Goal: Transaction & Acquisition: Purchase product/service

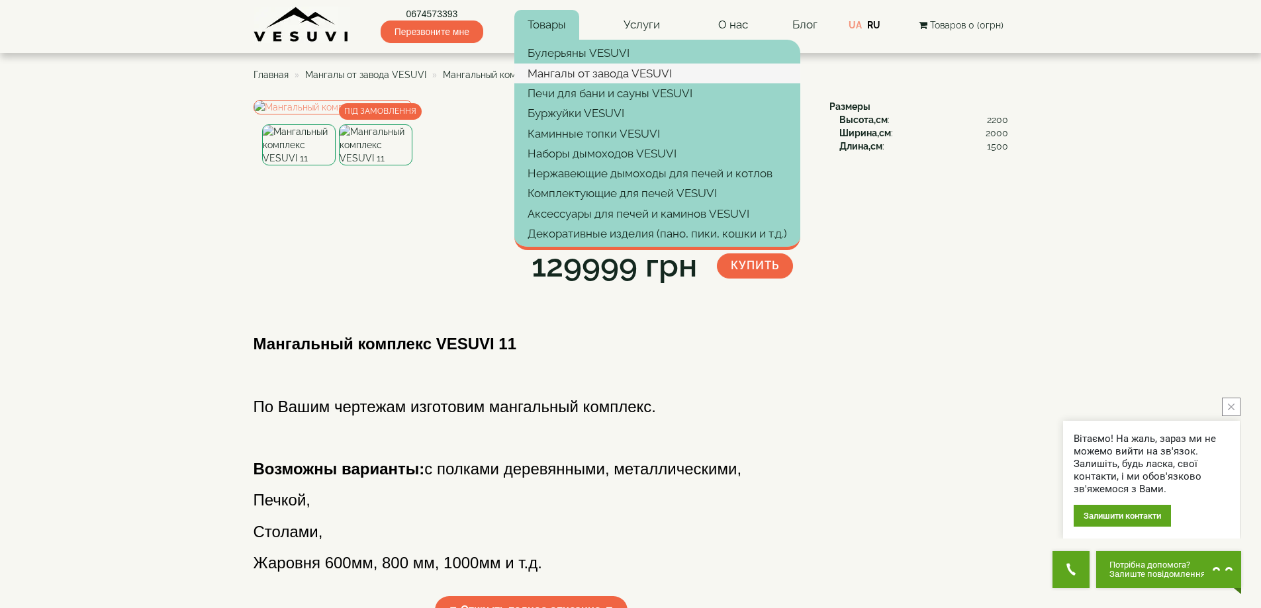
click at [571, 75] on link "Мангалы от завода VESUVI" at bounding box center [657, 74] width 286 height 20
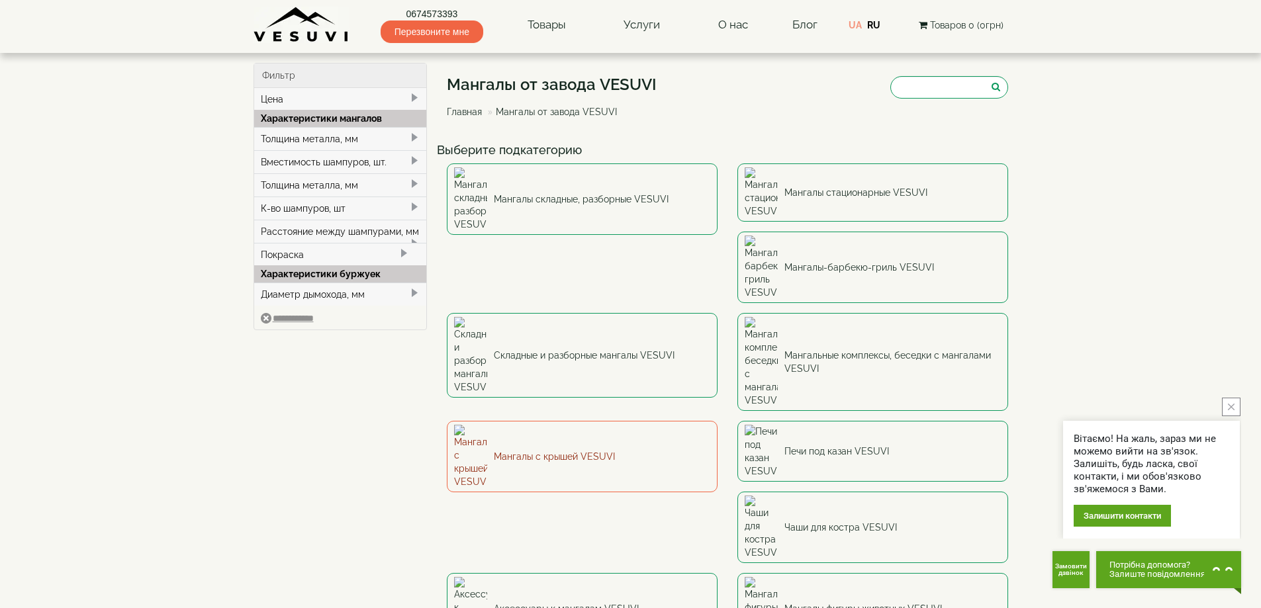
click at [718, 421] on link "Мангалы с крышей VESUVI" at bounding box center [582, 456] width 271 height 71
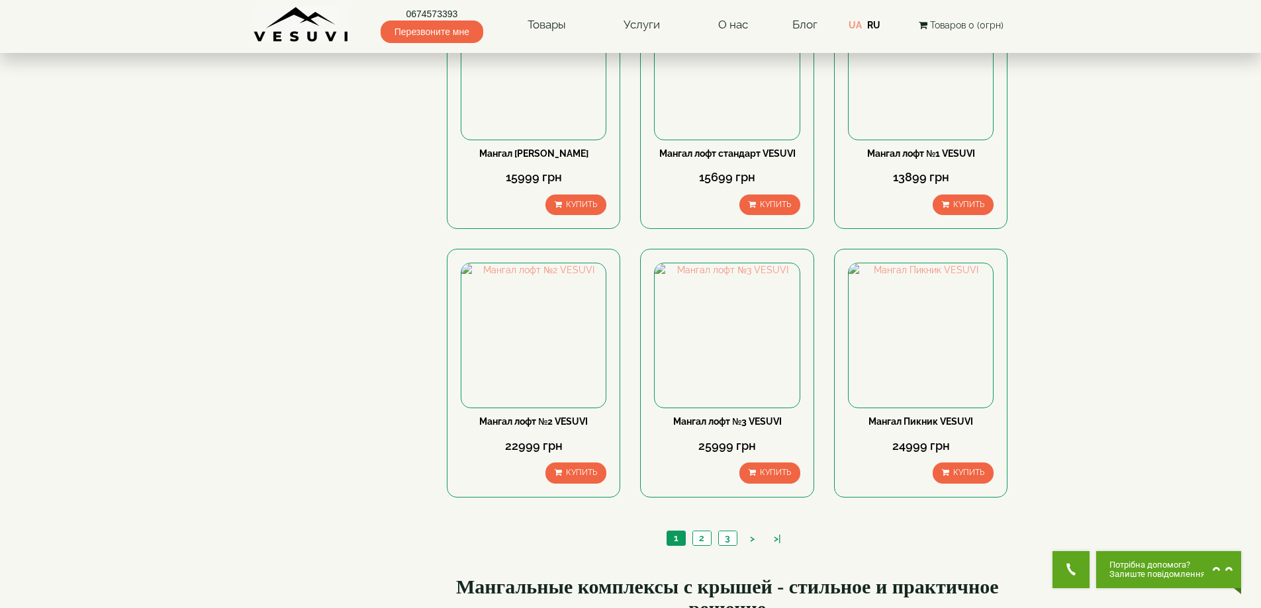
scroll to position [1154, 0]
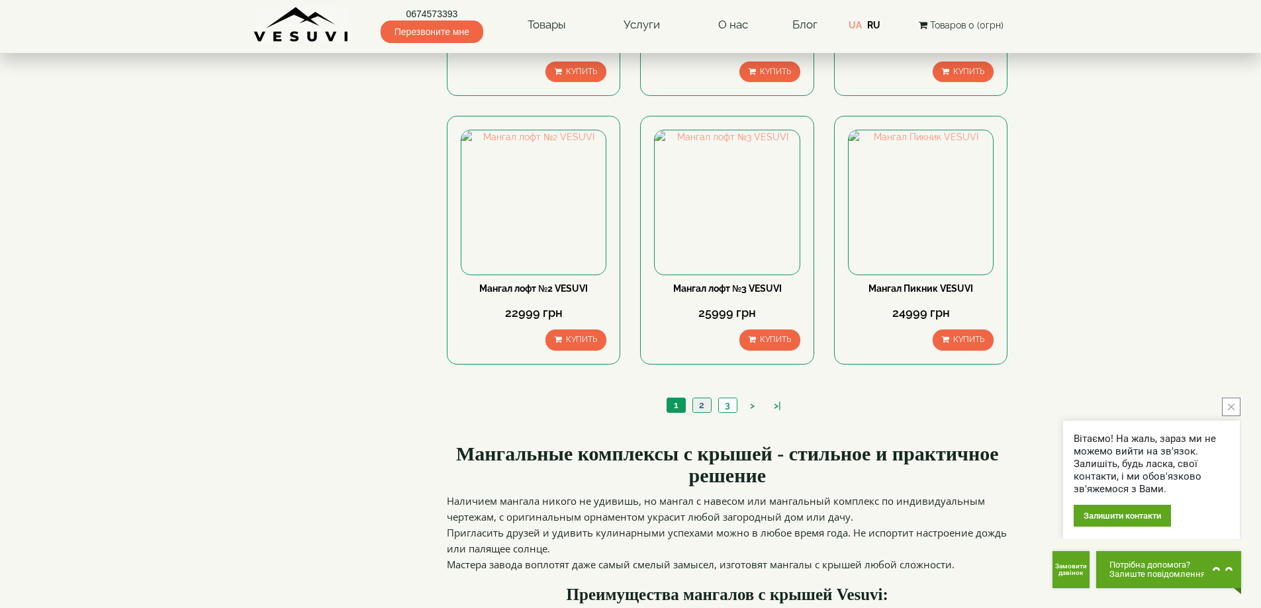
click at [706, 412] on link "2" at bounding box center [701, 405] width 19 height 14
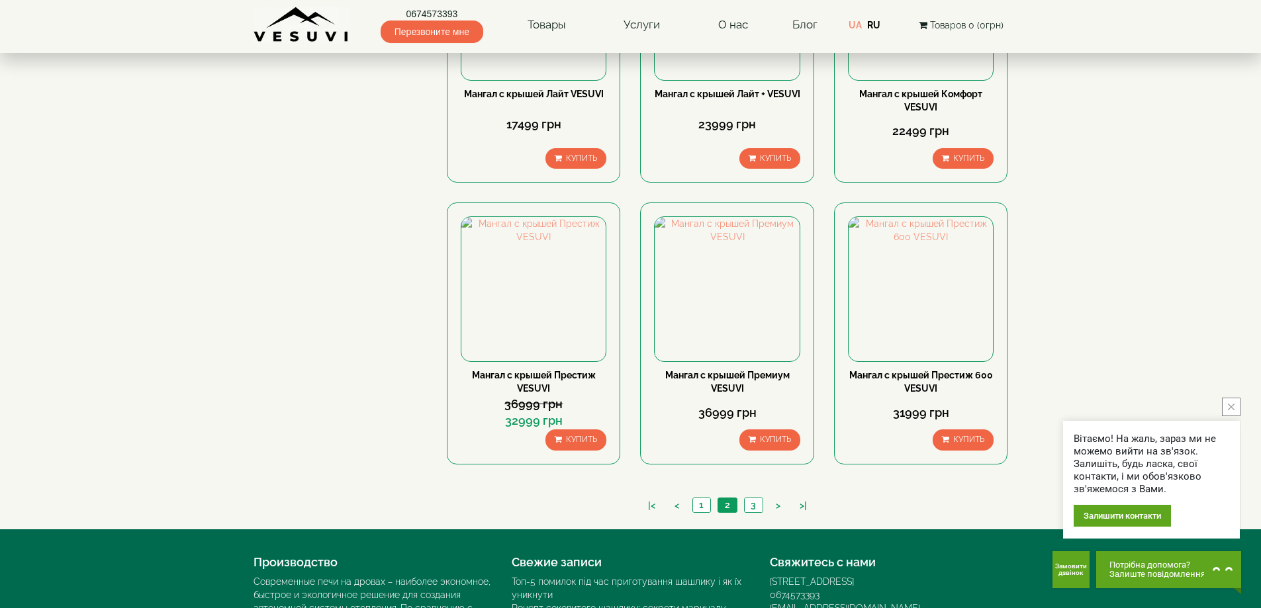
scroll to position [1096, 0]
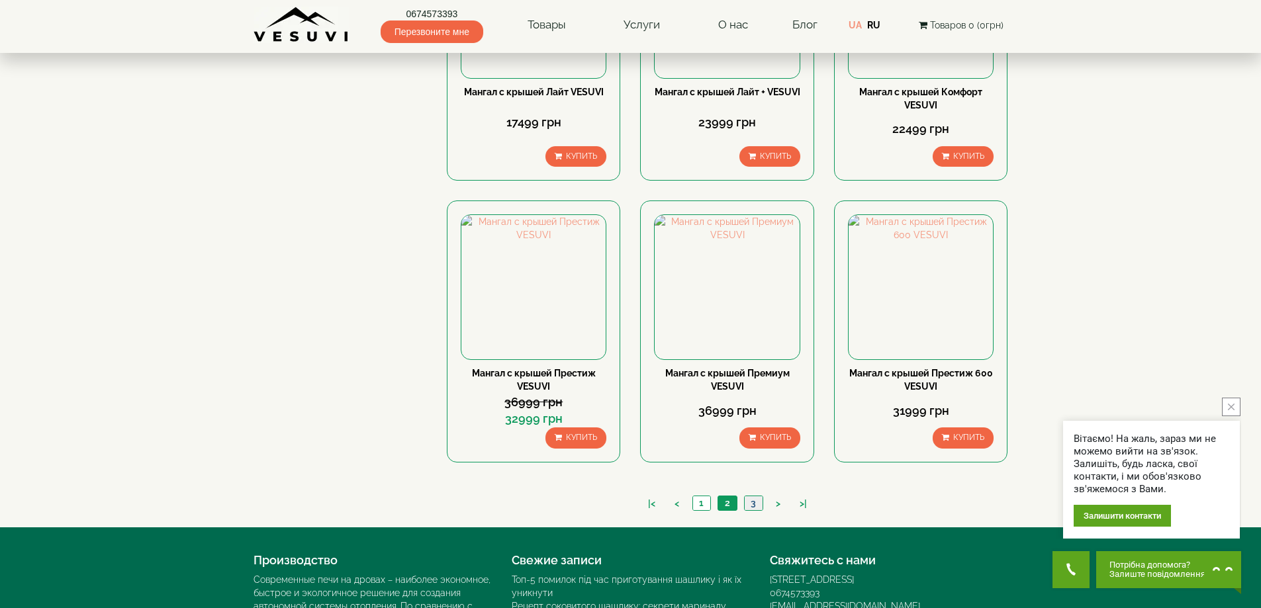
click at [754, 505] on link "3" at bounding box center [753, 503] width 19 height 14
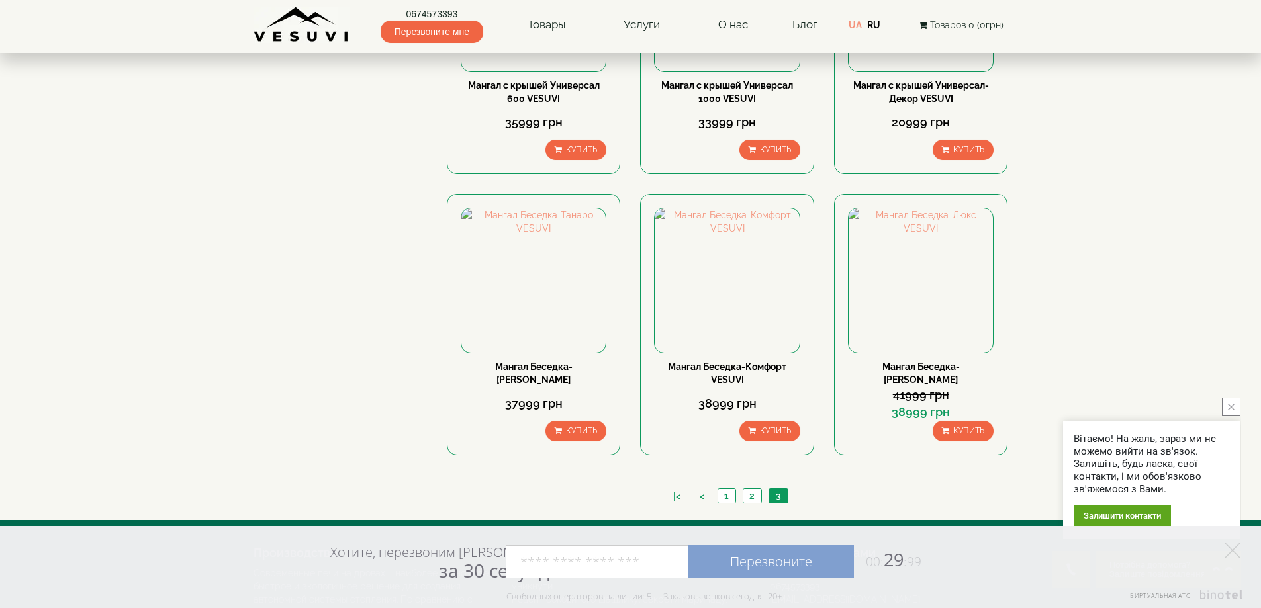
scroll to position [538, 0]
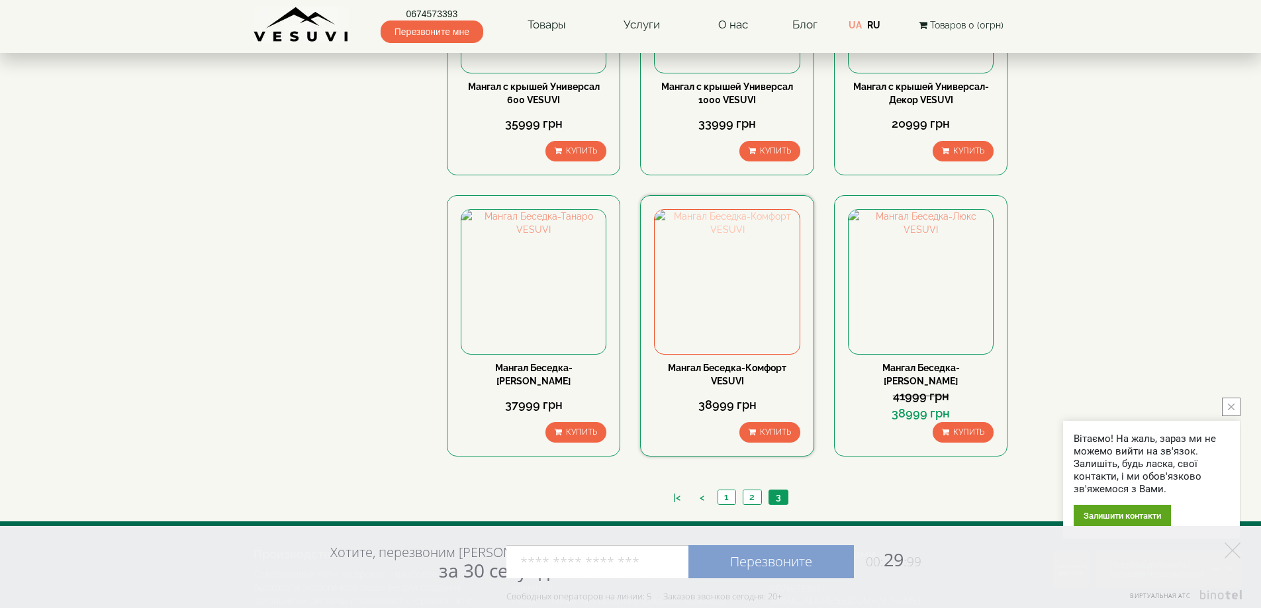
click at [716, 262] on img at bounding box center [727, 282] width 144 height 144
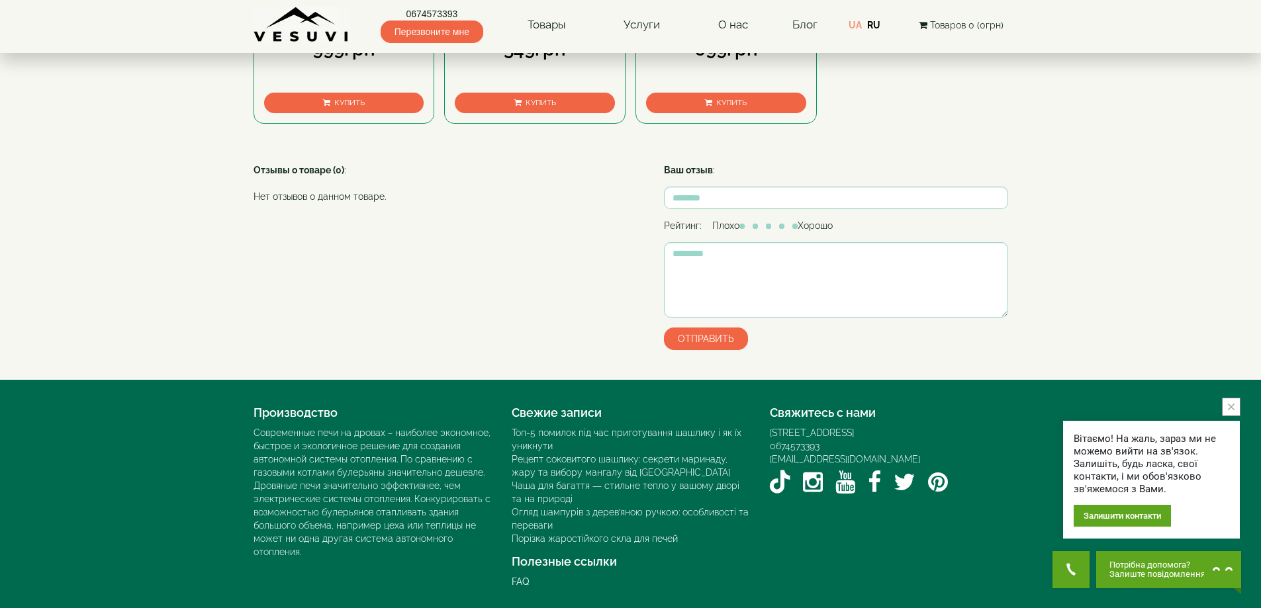
scroll to position [1002, 0]
